Goal: Task Accomplishment & Management: Manage account settings

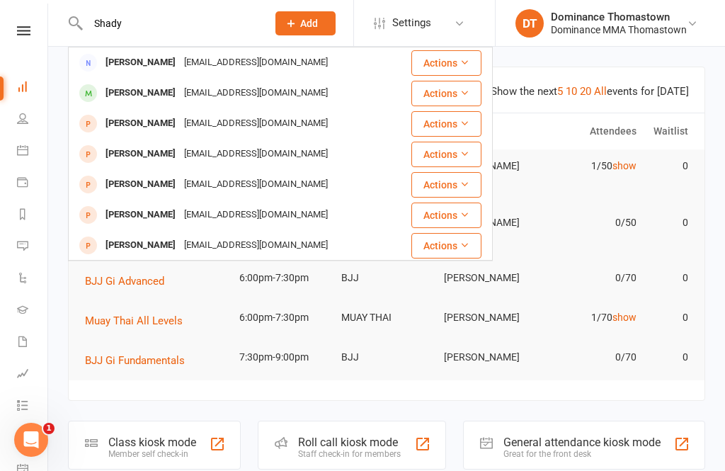
type input "Shady"
click at [210, 64] on div "[EMAIL_ADDRESS][DOMAIN_NAME]" at bounding box center [256, 62] width 152 height 21
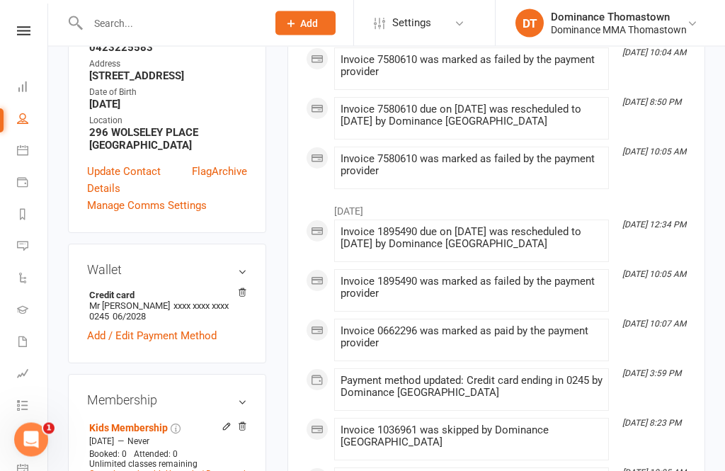
scroll to position [346, 0]
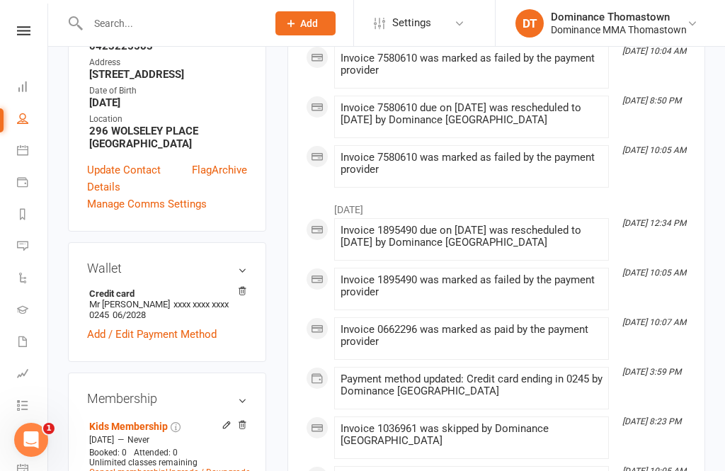
click at [198, 326] on link "Add / Edit Payment Method" at bounding box center [152, 334] width 130 height 17
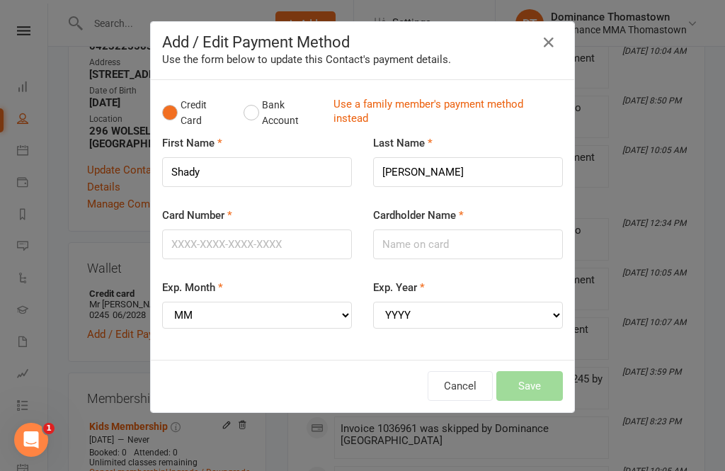
click at [263, 113] on button "Bank Account" at bounding box center [283, 112] width 79 height 43
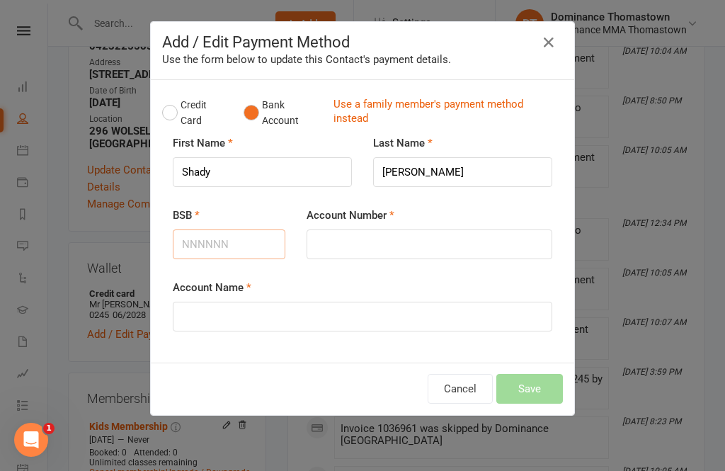
click at [249, 247] on input "BSB" at bounding box center [229, 244] width 113 height 30
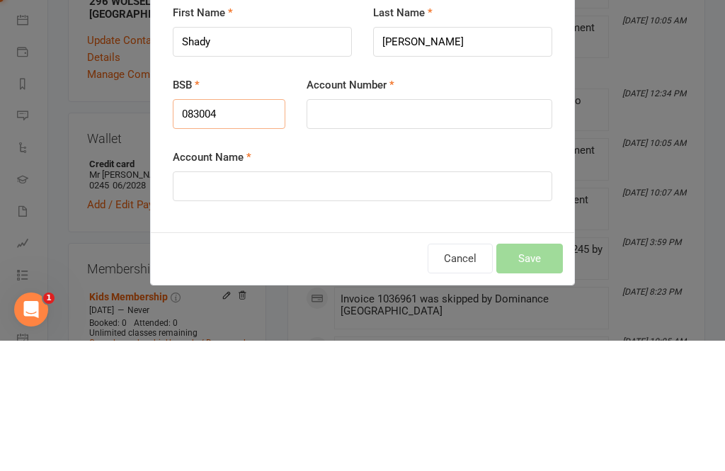
type input "083004"
click at [404, 229] on input "Account Number" at bounding box center [430, 244] width 246 height 30
type input "511416083"
click at [364, 302] on input "Account Name" at bounding box center [363, 317] width 380 height 30
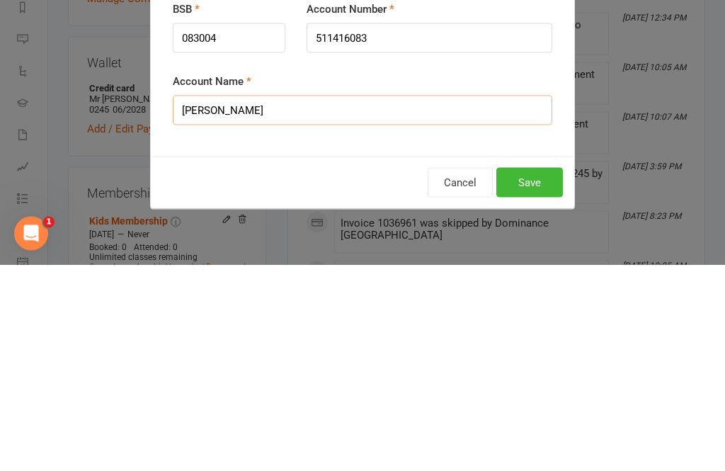
type input "[PERSON_NAME]"
click at [538, 374] on button "Save" at bounding box center [529, 389] width 67 height 30
